Goal: Browse casually: Explore the website without a specific task or goal

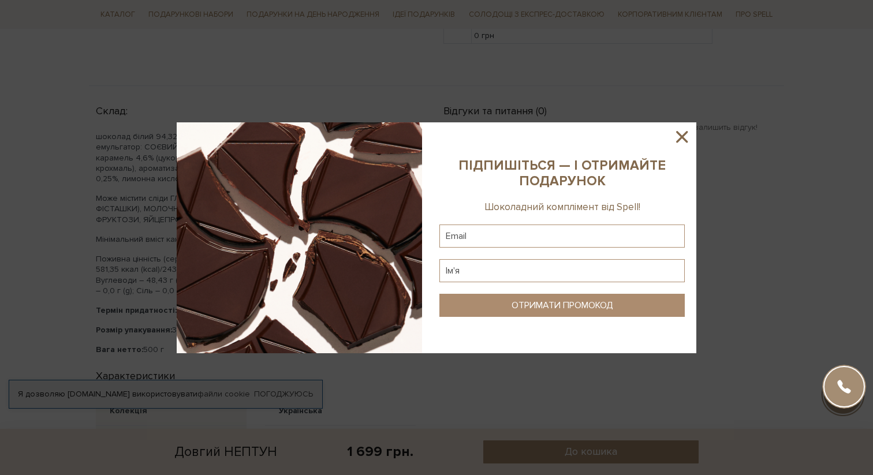
scroll to position [578, 0]
click at [682, 136] on icon at bounding box center [682, 137] width 12 height 12
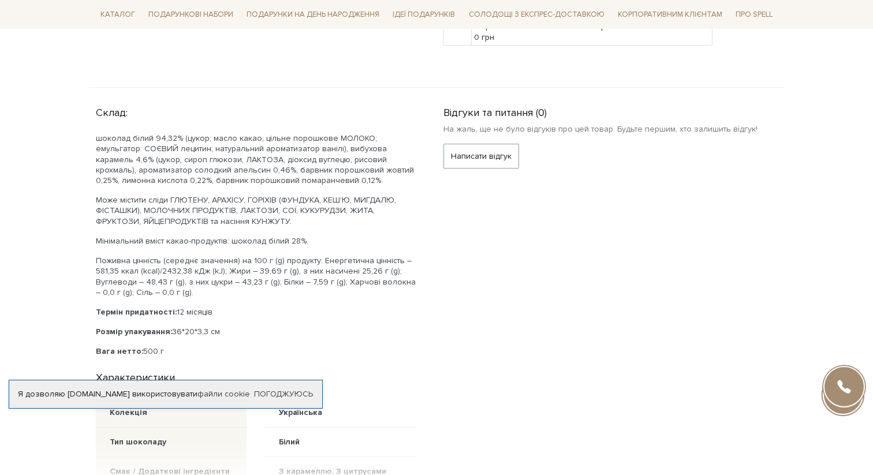
scroll to position [0, 0]
